Goal: Find specific page/section: Find specific page/section

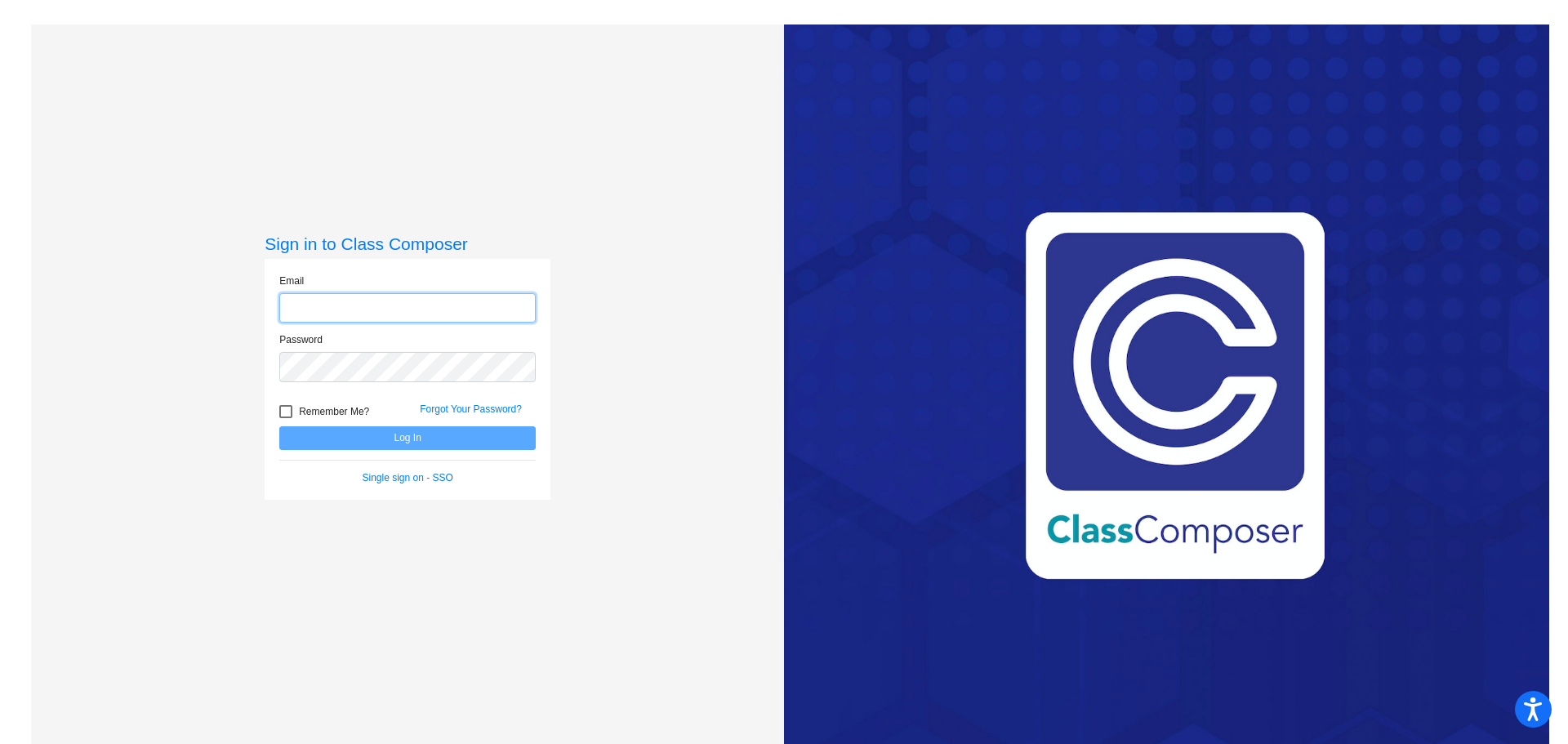
type input "[EMAIL_ADDRESS][DOMAIN_NAME]"
click at [399, 437] on button "Log In" at bounding box center [407, 438] width 256 height 24
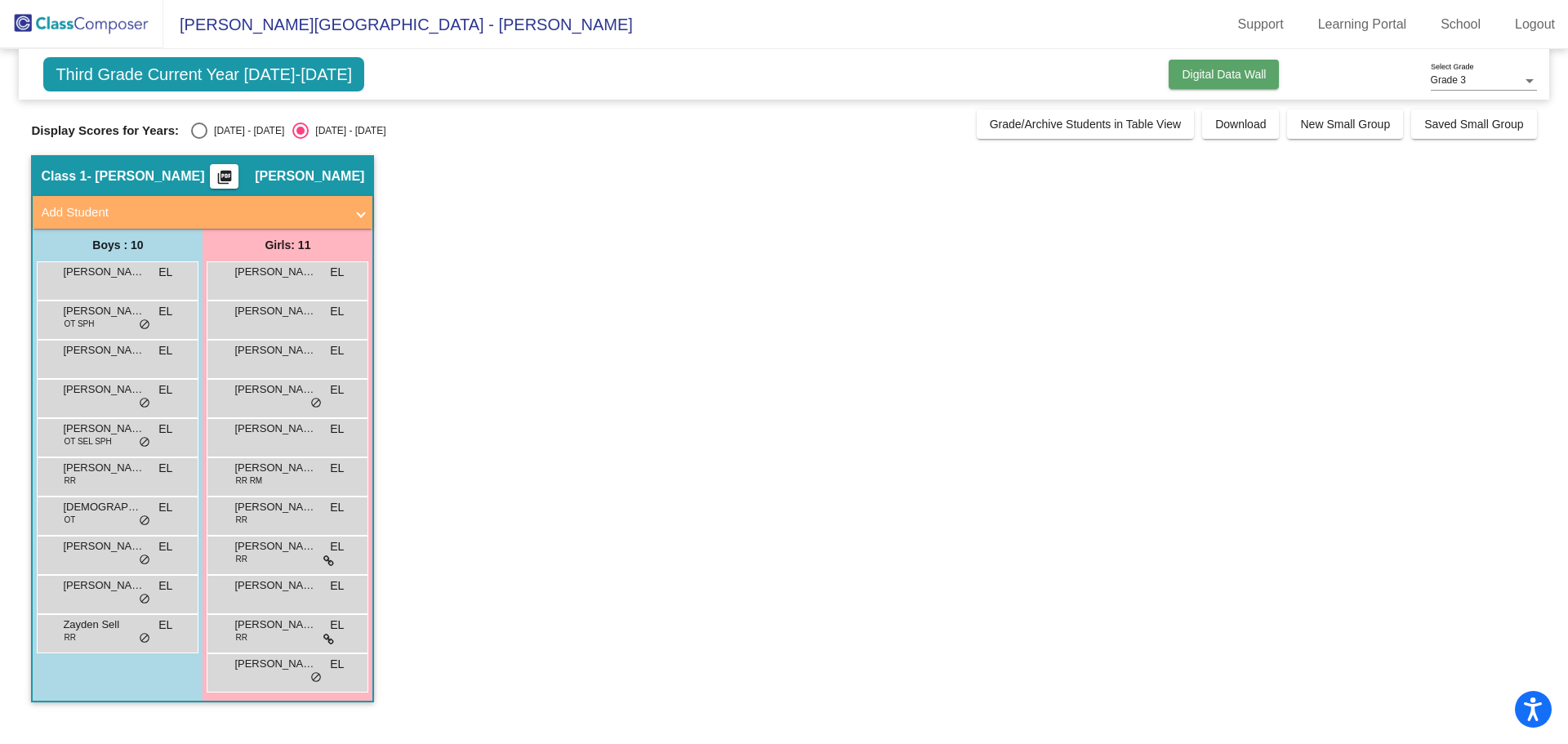
click at [1242, 67] on button "Digital Data Wall" at bounding box center [1223, 74] width 110 height 29
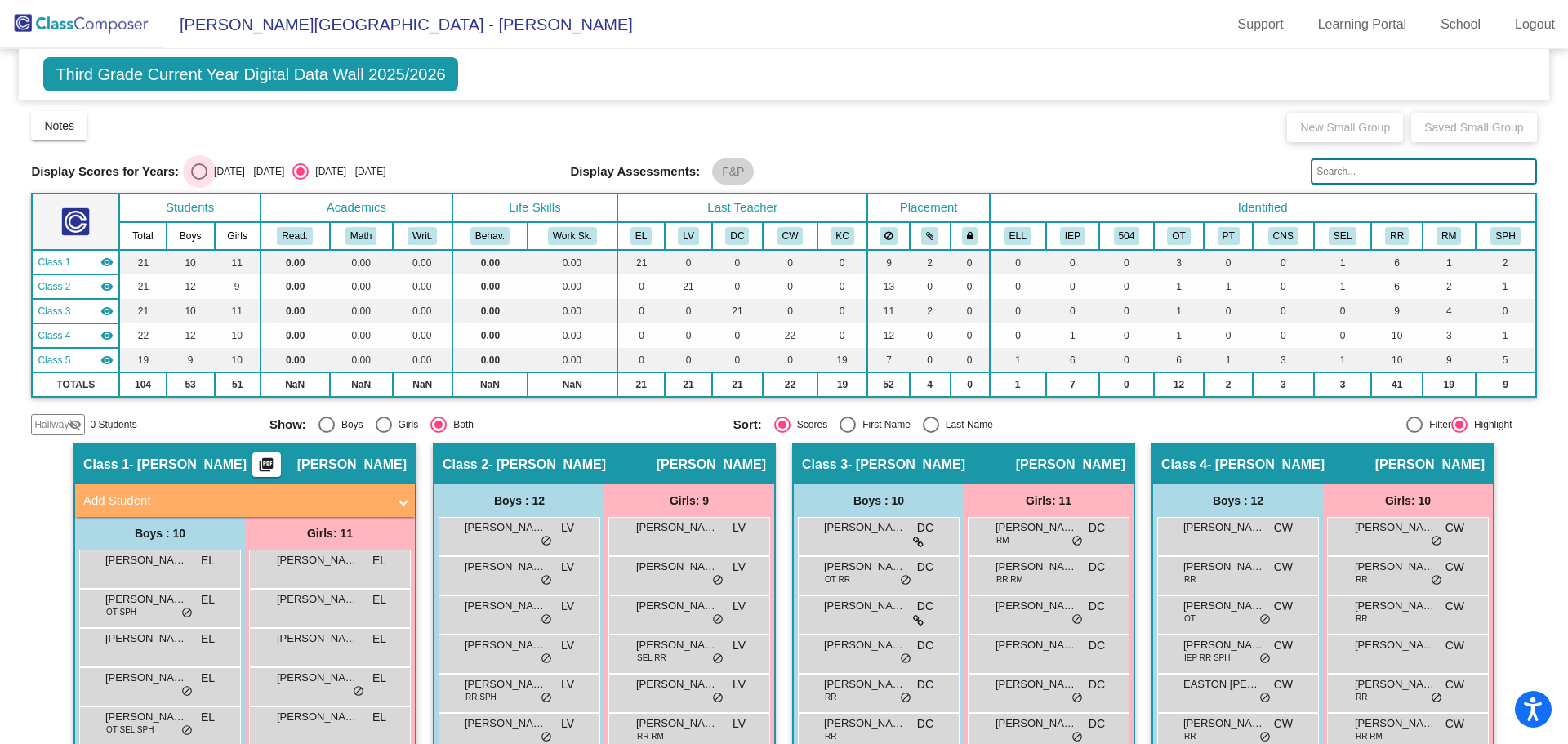
click at [199, 172] on div "Select an option" at bounding box center [199, 172] width 0 height 0
click at [198, 180] on input "[DATE] - [DATE]" at bounding box center [198, 180] width 1 height 1
radio input "true"
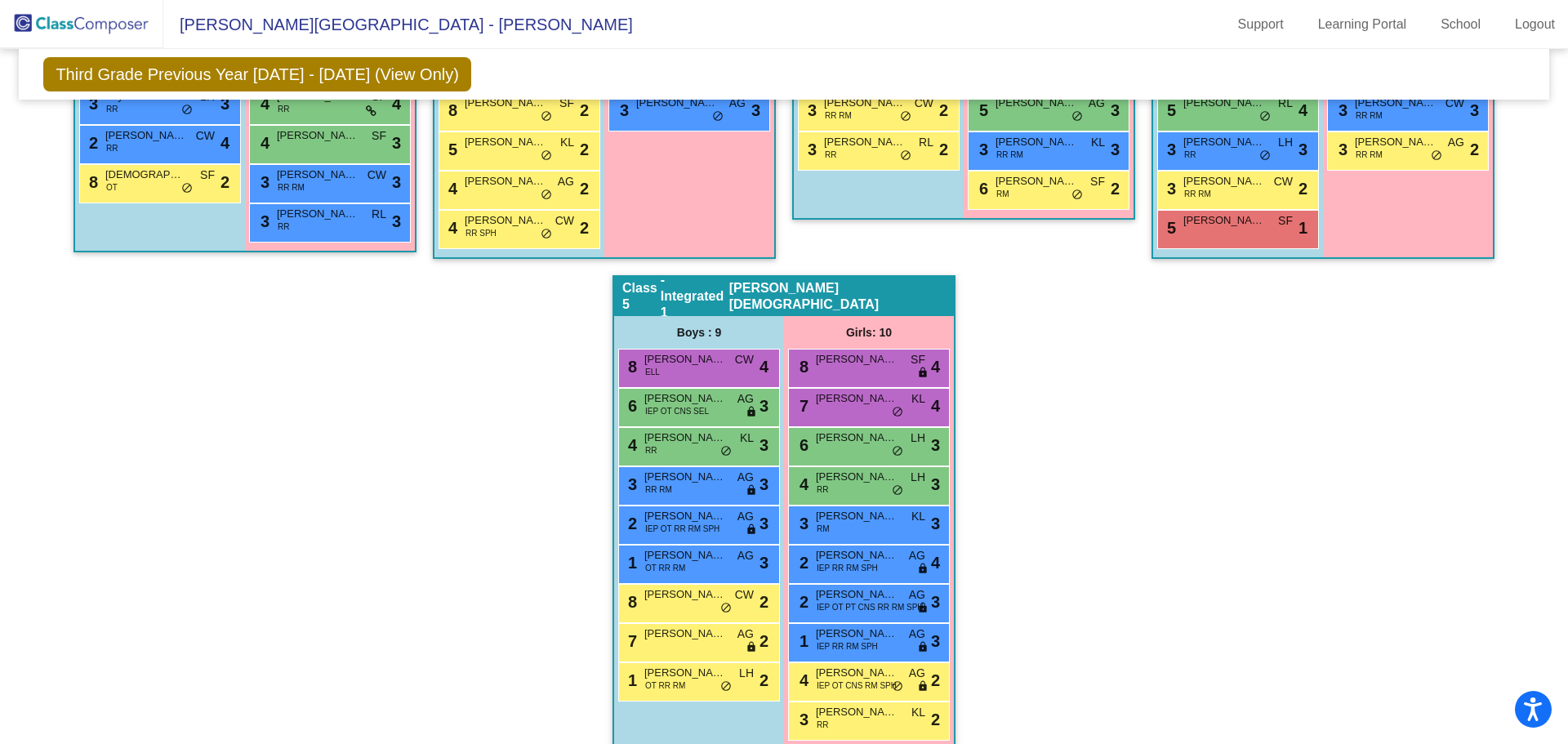
scroll to position [758, 0]
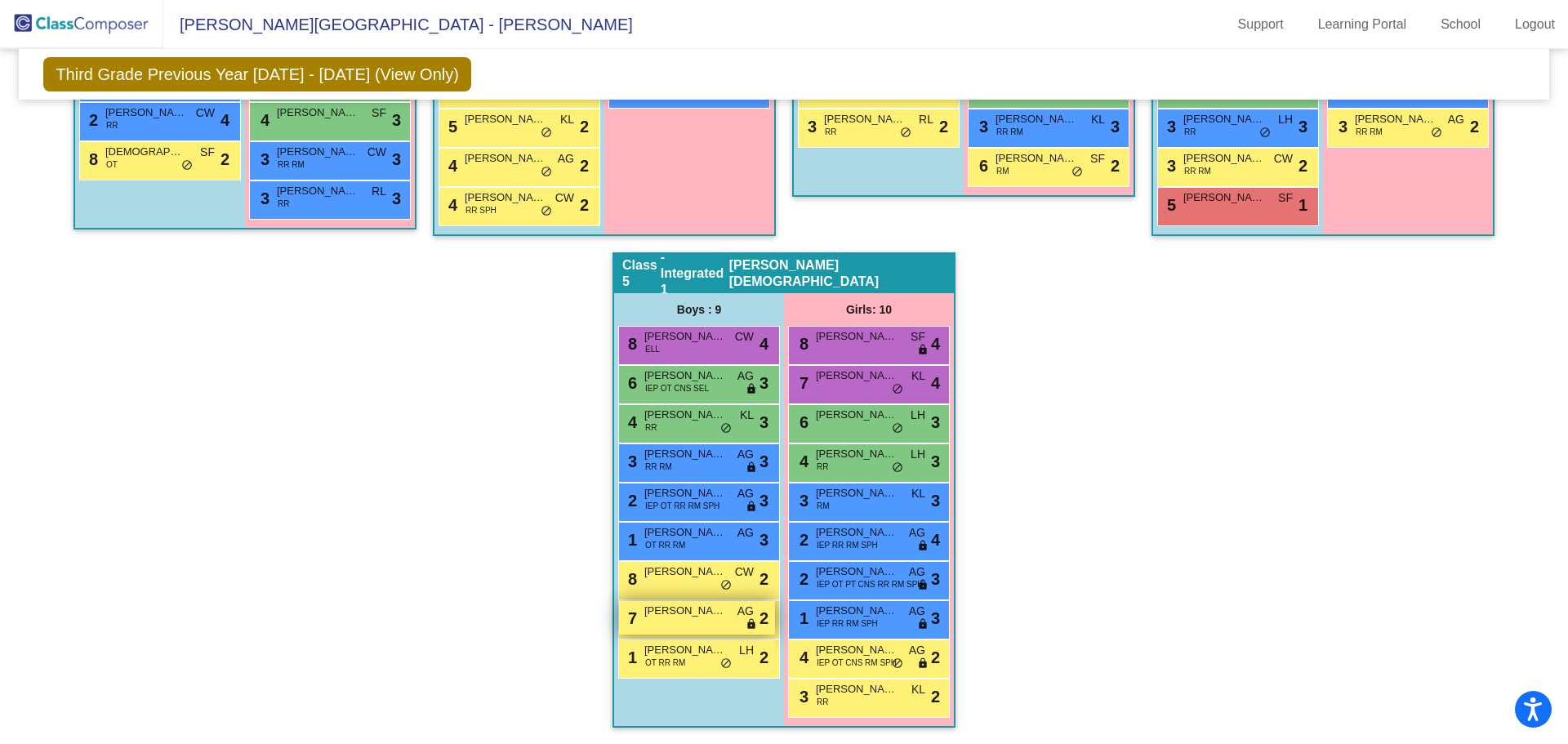
click at [692, 617] on span "[PERSON_NAME]" at bounding box center [685, 611] width 82 height 16
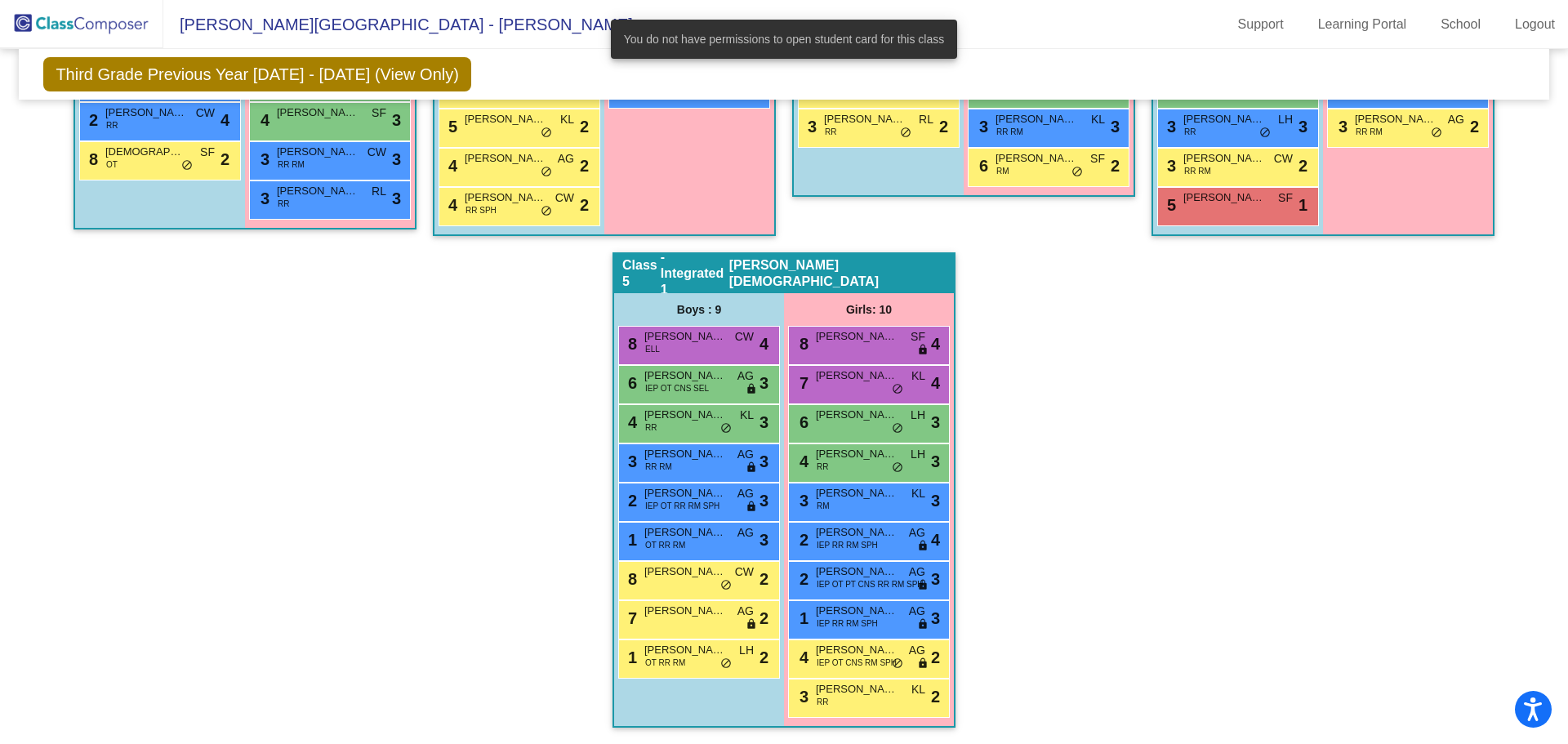
click at [1154, 530] on div "Hallway - Hallway Class picture_as_pdf Add Student First Name Last Name Student…" at bounding box center [783, 213] width 1505 height 1062
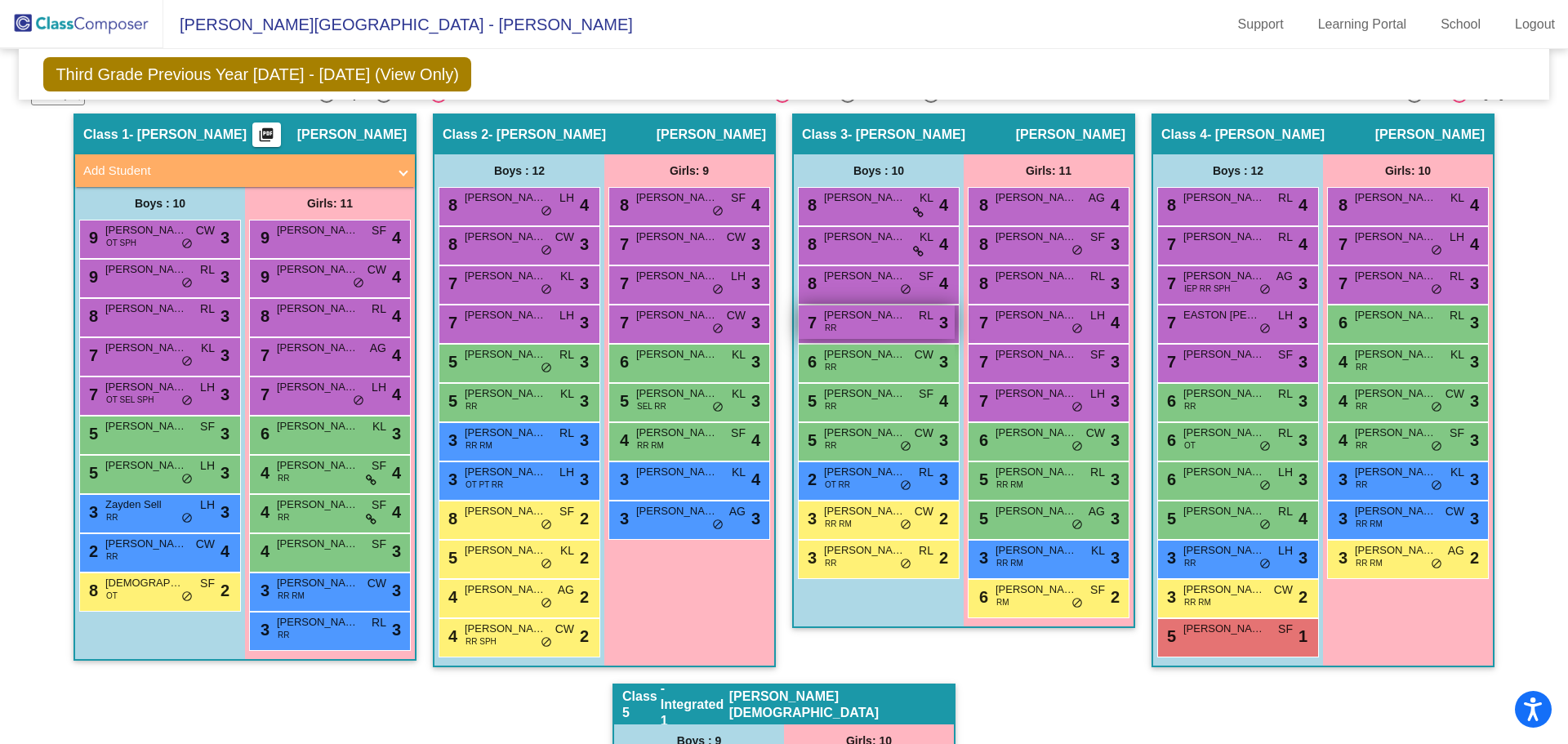
scroll to position [0, 0]
